Goal: Find specific page/section: Find specific page/section

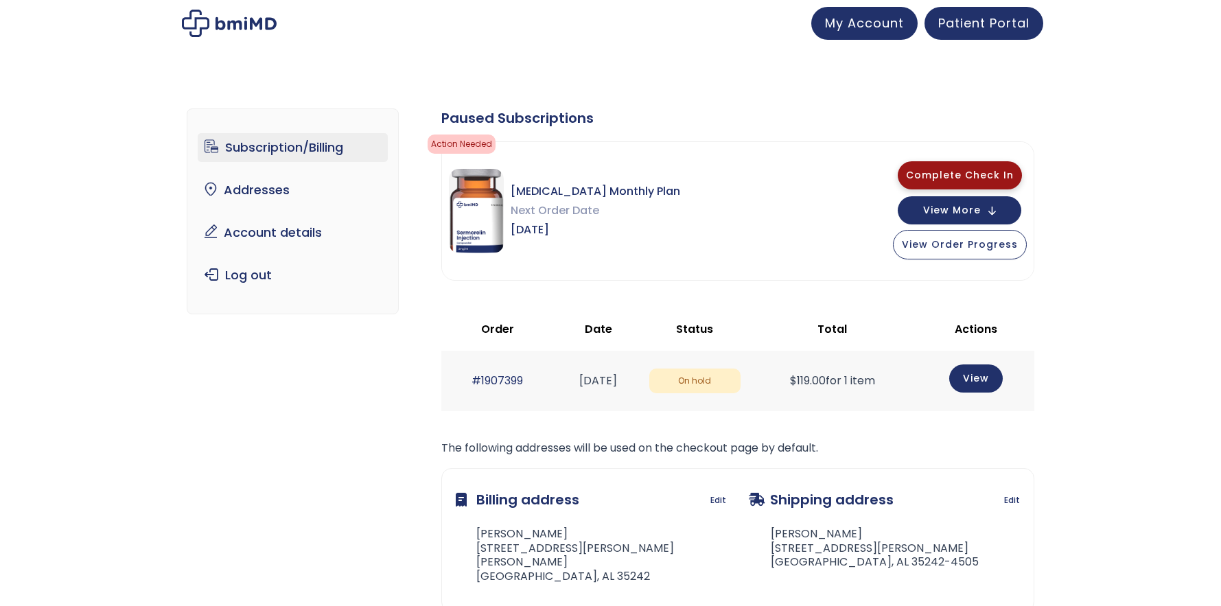
click at [970, 175] on span "Complete Check In" at bounding box center [960, 175] width 108 height 14
click at [951, 21] on span "Patient Portal" at bounding box center [984, 20] width 91 height 17
